Goal: Task Accomplishment & Management: Use online tool/utility

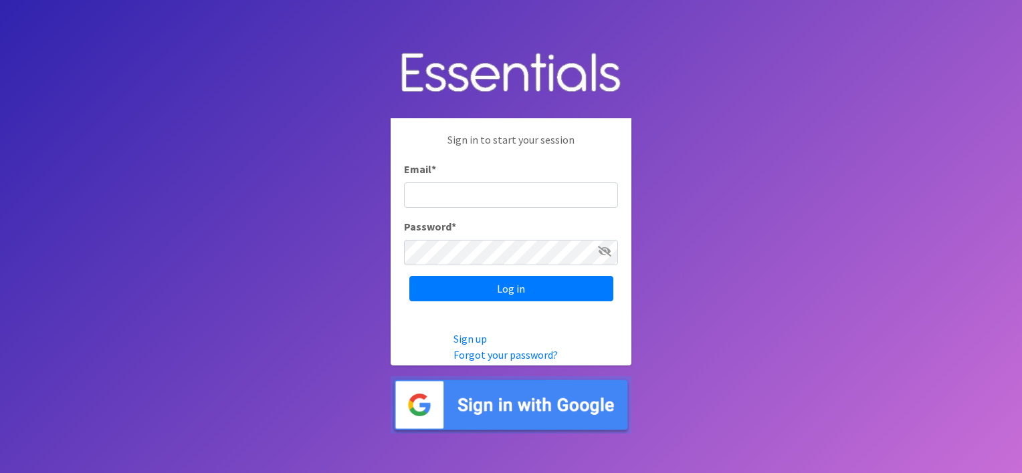
click at [465, 184] on input "Email *" at bounding box center [511, 195] width 214 height 25
type input "nirdiaperdepot@franciscanalliance.org"
click at [409, 276] on input "Log in" at bounding box center [511, 288] width 204 height 25
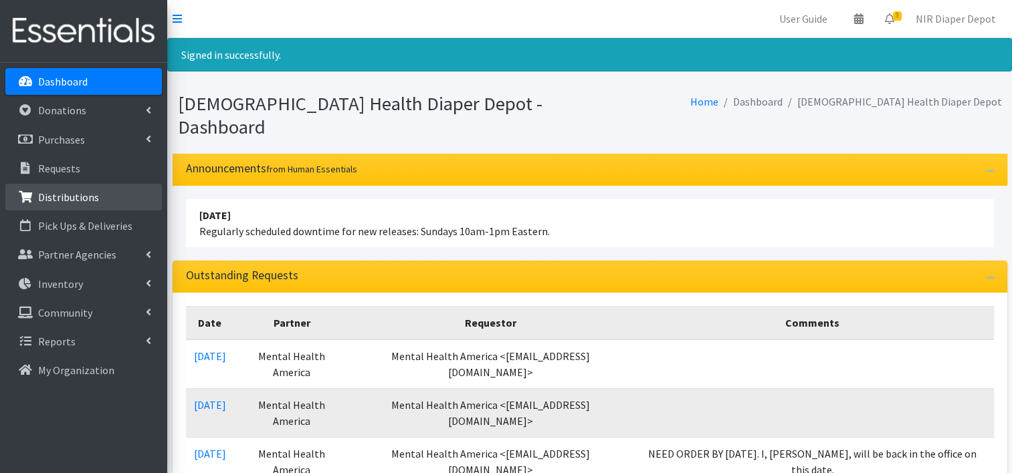
click at [62, 195] on p "Distributions" at bounding box center [68, 197] width 61 height 13
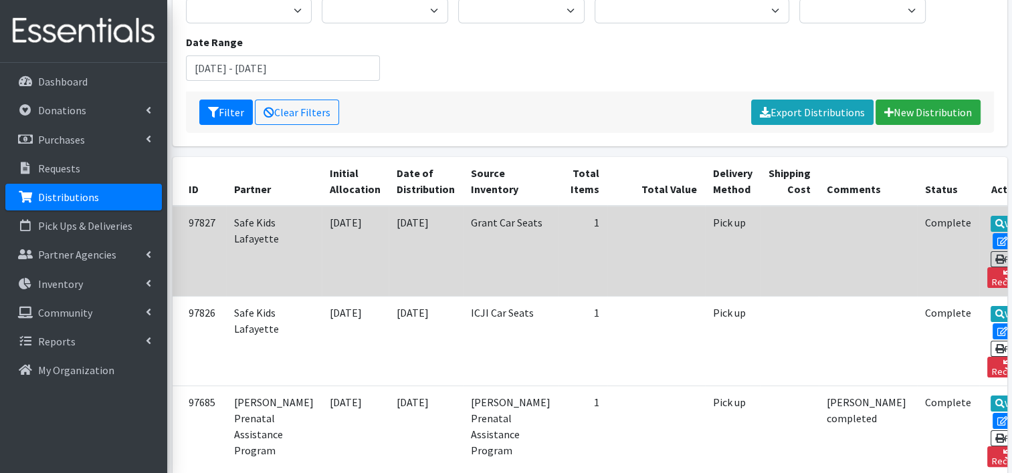
scroll to position [201, 0]
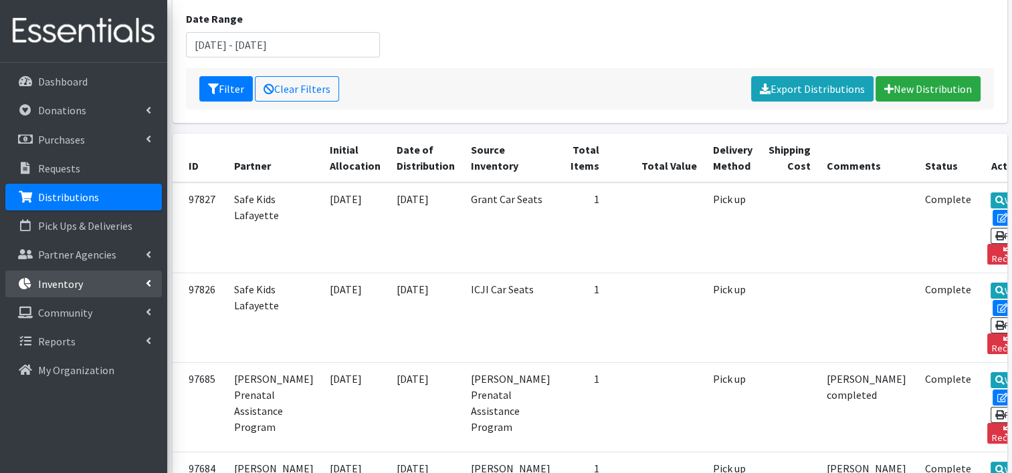
click at [38, 278] on p "Inventory" at bounding box center [60, 283] width 45 height 13
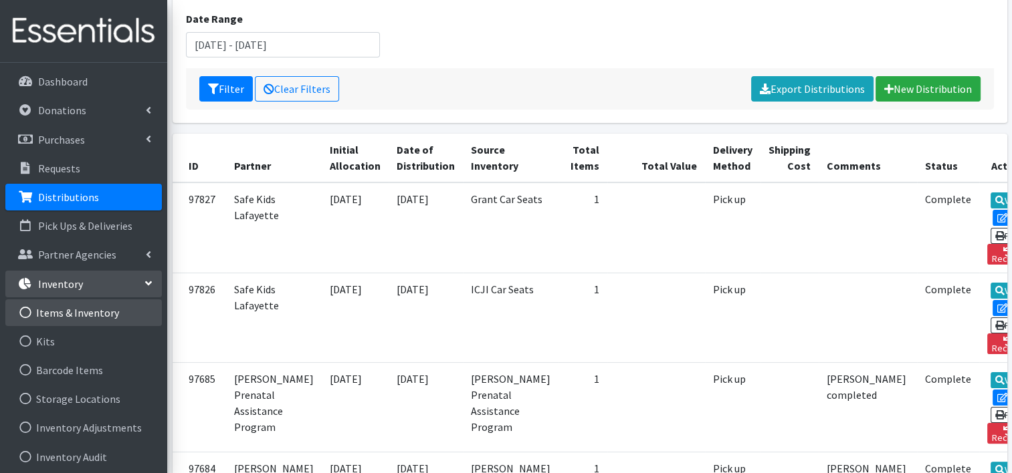
click at [72, 308] on link "Items & Inventory" at bounding box center [83, 313] width 156 height 27
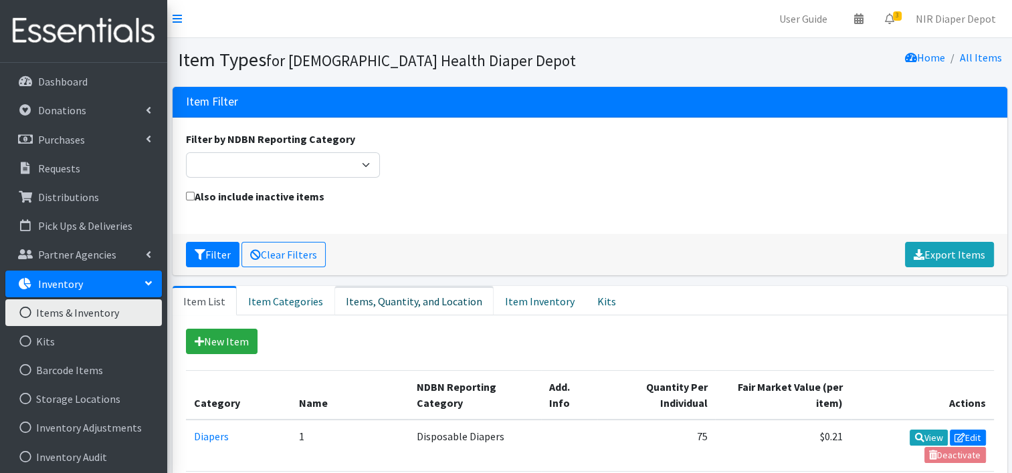
click at [374, 289] on link "Items, Quantity, and Location" at bounding box center [413, 300] width 159 height 29
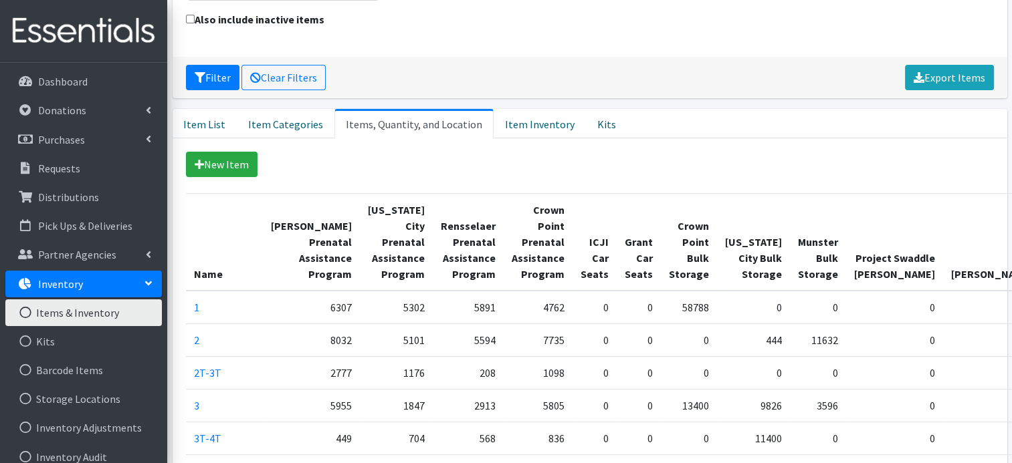
scroll to position [134, 0]
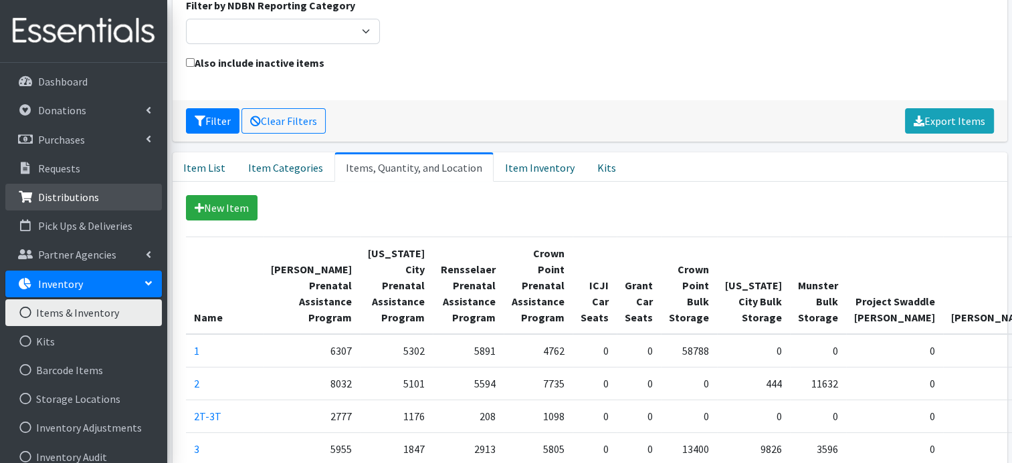
click at [88, 197] on p "Distributions" at bounding box center [68, 197] width 61 height 13
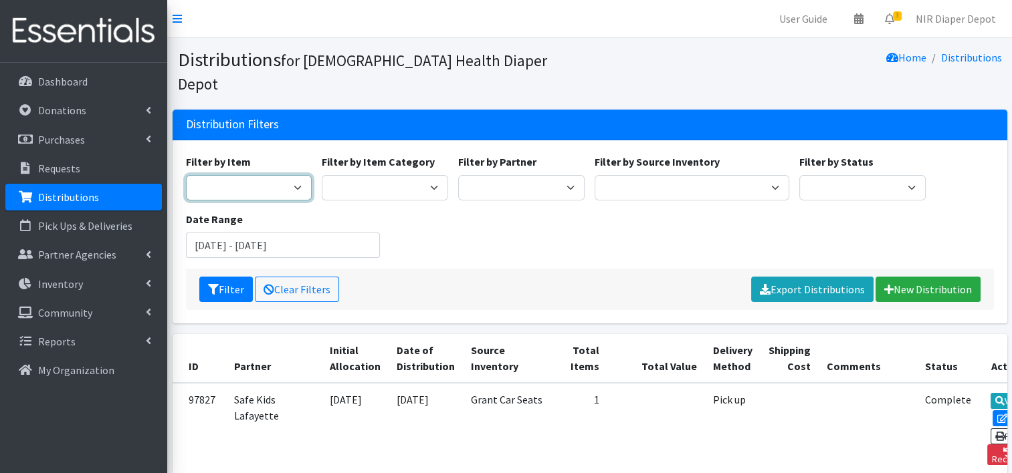
click at [276, 175] on select "1 2 2T-3T 3 3T-4T 4 4T-5T 5 5T-6T 6 7 Backless Booster Seat Boys 2T-3T Boys 3T-…" at bounding box center [249, 187] width 126 height 25
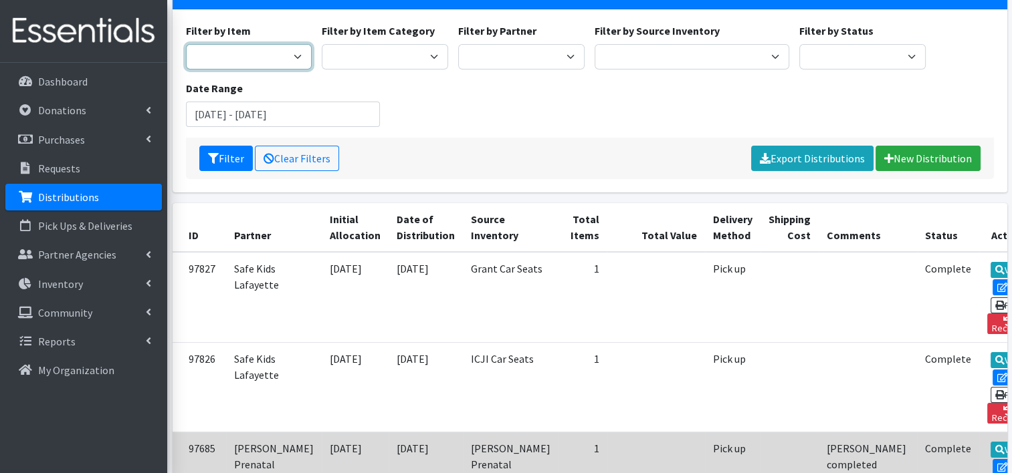
scroll to position [134, 0]
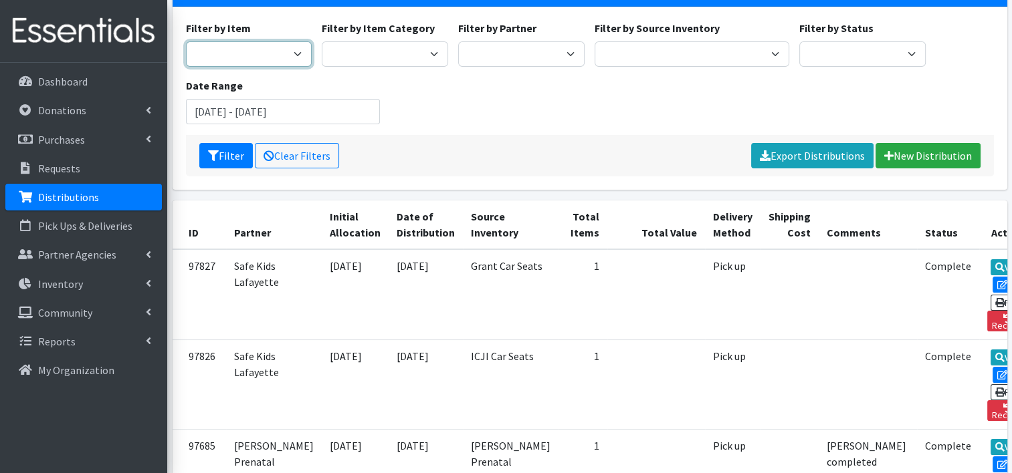
drag, startPoint x: 241, startPoint y: 35, endPoint x: 243, endPoint y: 45, distance: 10.2
click at [241, 41] on select "1 2 2T-3T 3 3T-4T 4 4T-5T 5 5T-6T 6 7 Backless Booster Seat Boys 2T-3T Boys 3T-…" at bounding box center [249, 53] width 126 height 25
click at [251, 41] on select "1 2 2T-3T 3 3T-4T 4 4T-5T 5 5T-6T 6 7 Backless Booster Seat Boys 2T-3T Boys 3T-…" at bounding box center [249, 53] width 126 height 25
select select "14362"
click at [186, 41] on select "1 2 2T-3T 3 3T-4T 4 4T-5T 5 5T-6T 6 7 Backless Booster Seat Boys 2T-3T Boys 3T-…" at bounding box center [249, 53] width 126 height 25
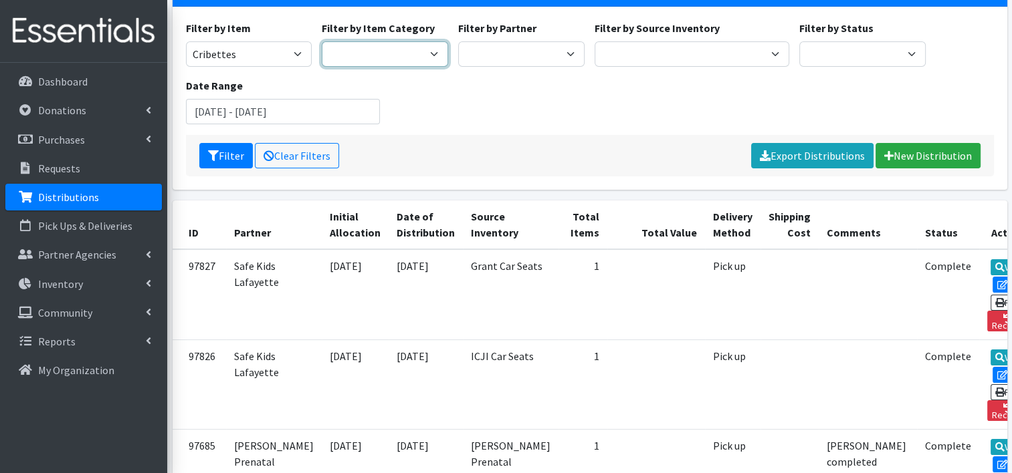
click at [397, 41] on select "Wipes Diapers Pull Ups Infant Safe Sleep Project Swaddle Gifts Car Seats" at bounding box center [385, 53] width 126 height 25
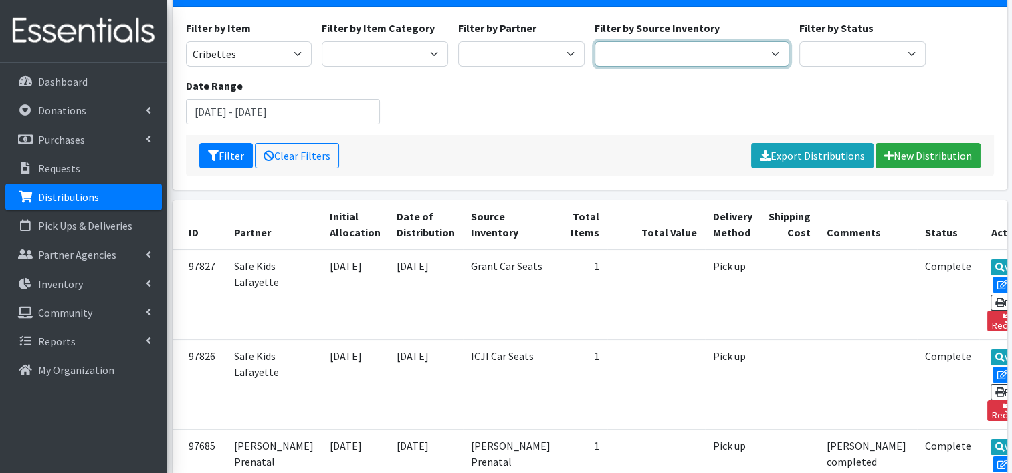
click at [627, 41] on select "Crown Point Bulk Storage Crown Point Prenatal Assistance Program Grant Car Seat…" at bounding box center [691, 53] width 195 height 25
select select "306"
click at [594, 41] on select "Crown Point Bulk Storage Crown Point Prenatal Assistance Program Grant Car Seat…" at bounding box center [691, 53] width 195 height 25
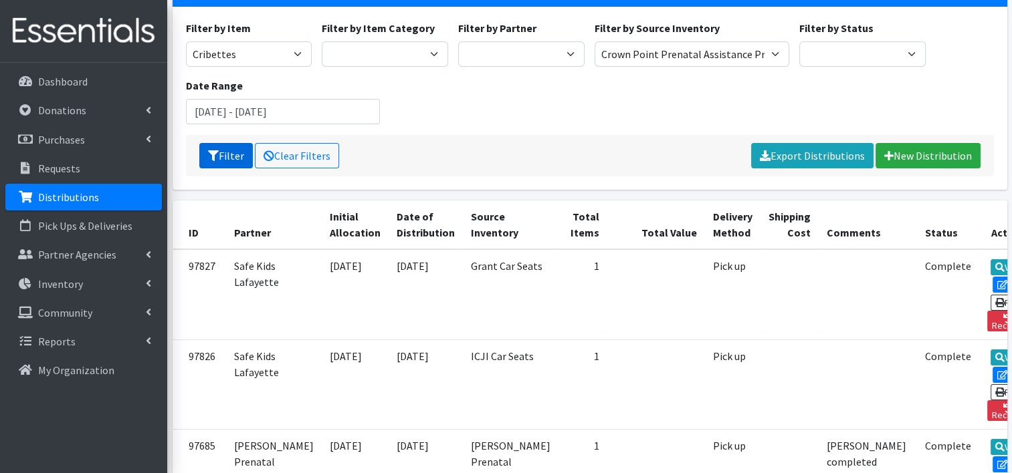
click at [218, 143] on button "Filter" at bounding box center [225, 155] width 53 height 25
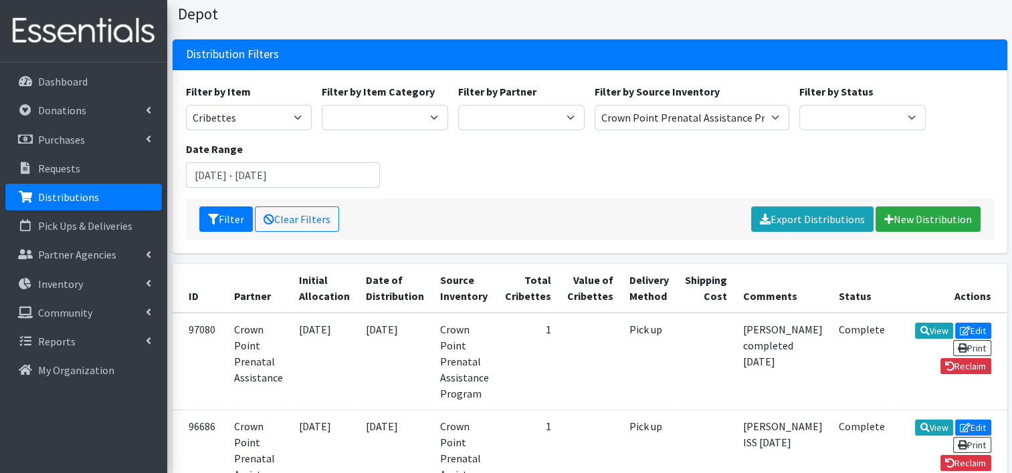
scroll to position [67, 0]
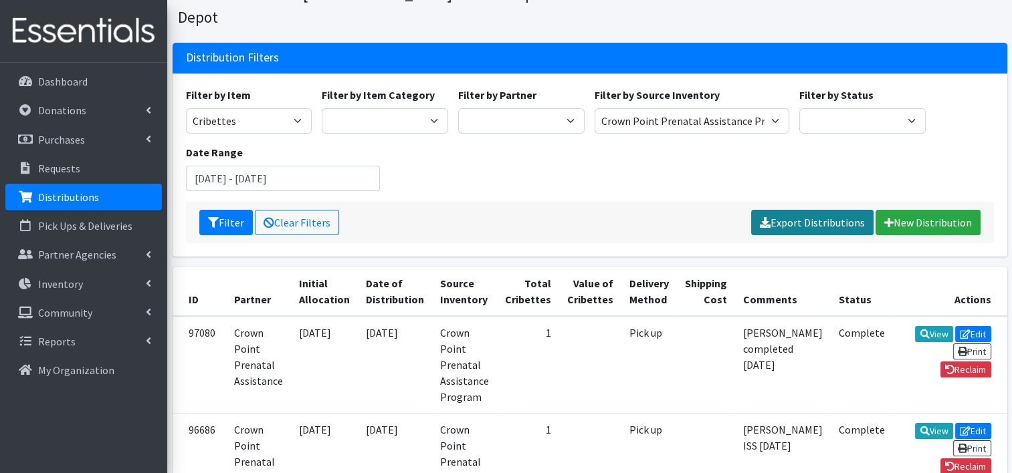
click at [784, 210] on link "Export Distributions" at bounding box center [812, 222] width 122 height 25
